Goal: Navigation & Orientation: Understand site structure

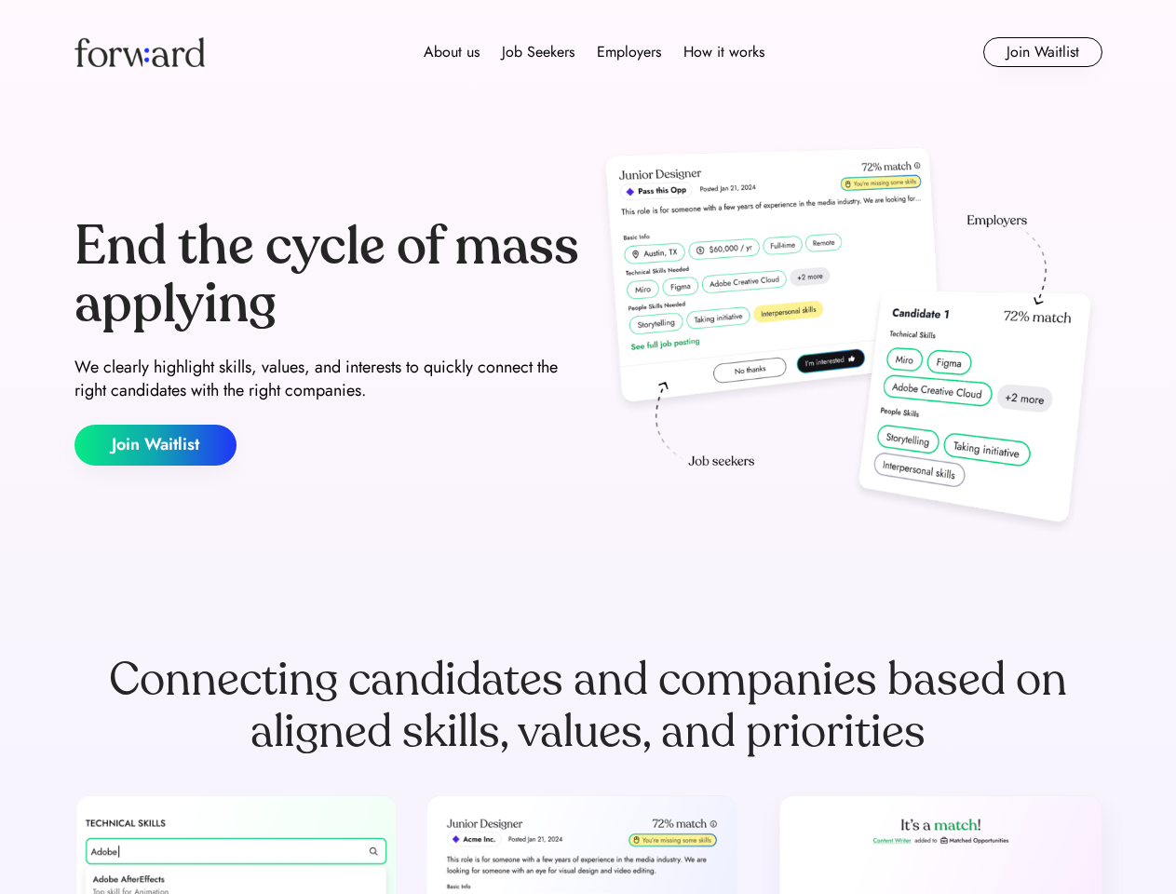
click at [588, 447] on div "End the cycle of mass applying We clearly highlight skills, values, and interes…" at bounding box center [589, 342] width 1028 height 401
click at [589, 52] on div "About us Job Seekers Employers How it works" at bounding box center [594, 52] width 734 height 22
click at [140, 52] on img at bounding box center [140, 52] width 130 height 30
click at [594, 52] on div "About us Job Seekers Employers How it works" at bounding box center [594, 52] width 734 height 22
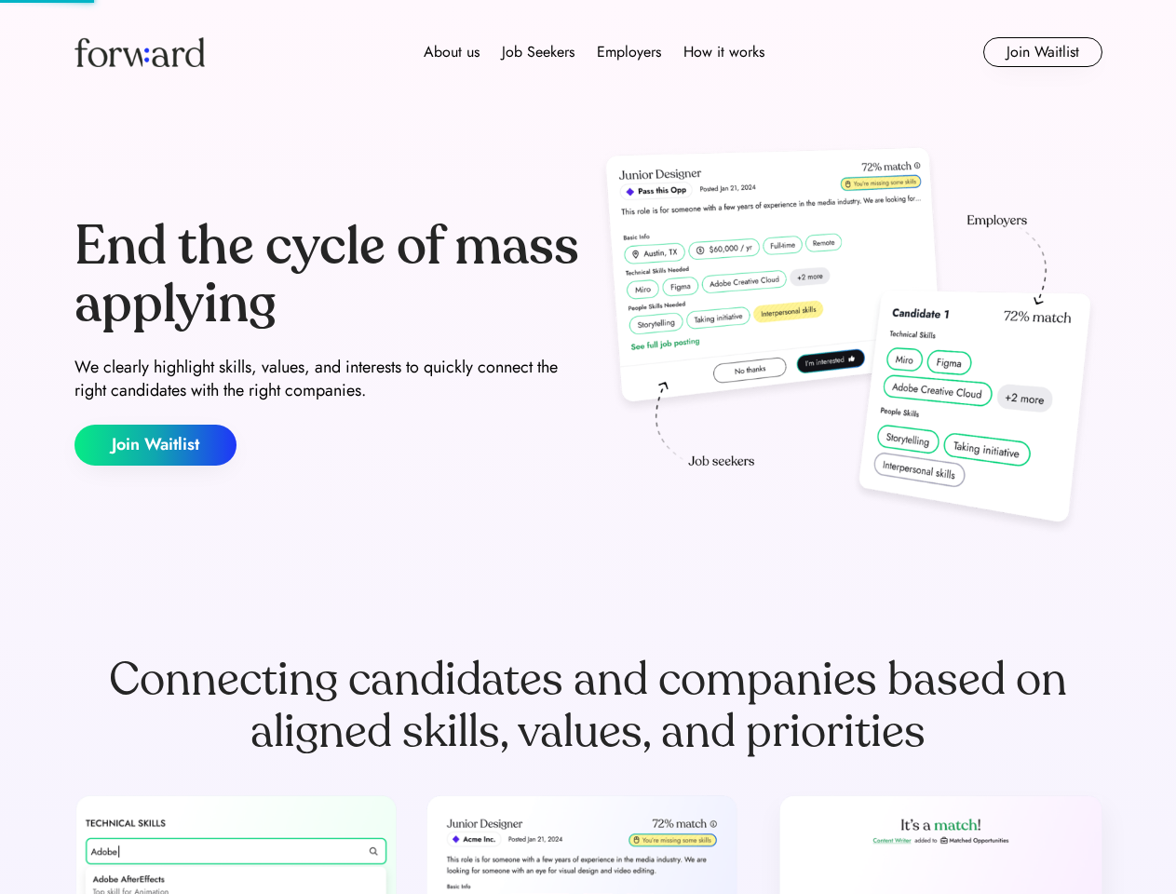
click at [452, 52] on div "About us" at bounding box center [452, 52] width 56 height 22
click at [538, 52] on div "Job Seekers" at bounding box center [538, 52] width 73 height 22
click at [629, 52] on div "Employers" at bounding box center [629, 52] width 64 height 22
click at [723, 52] on div "How it works" at bounding box center [724, 52] width 81 height 22
click at [1042, 52] on button "Join Waitlist" at bounding box center [1043, 52] width 119 height 30
